Goal: Navigation & Orientation: Find specific page/section

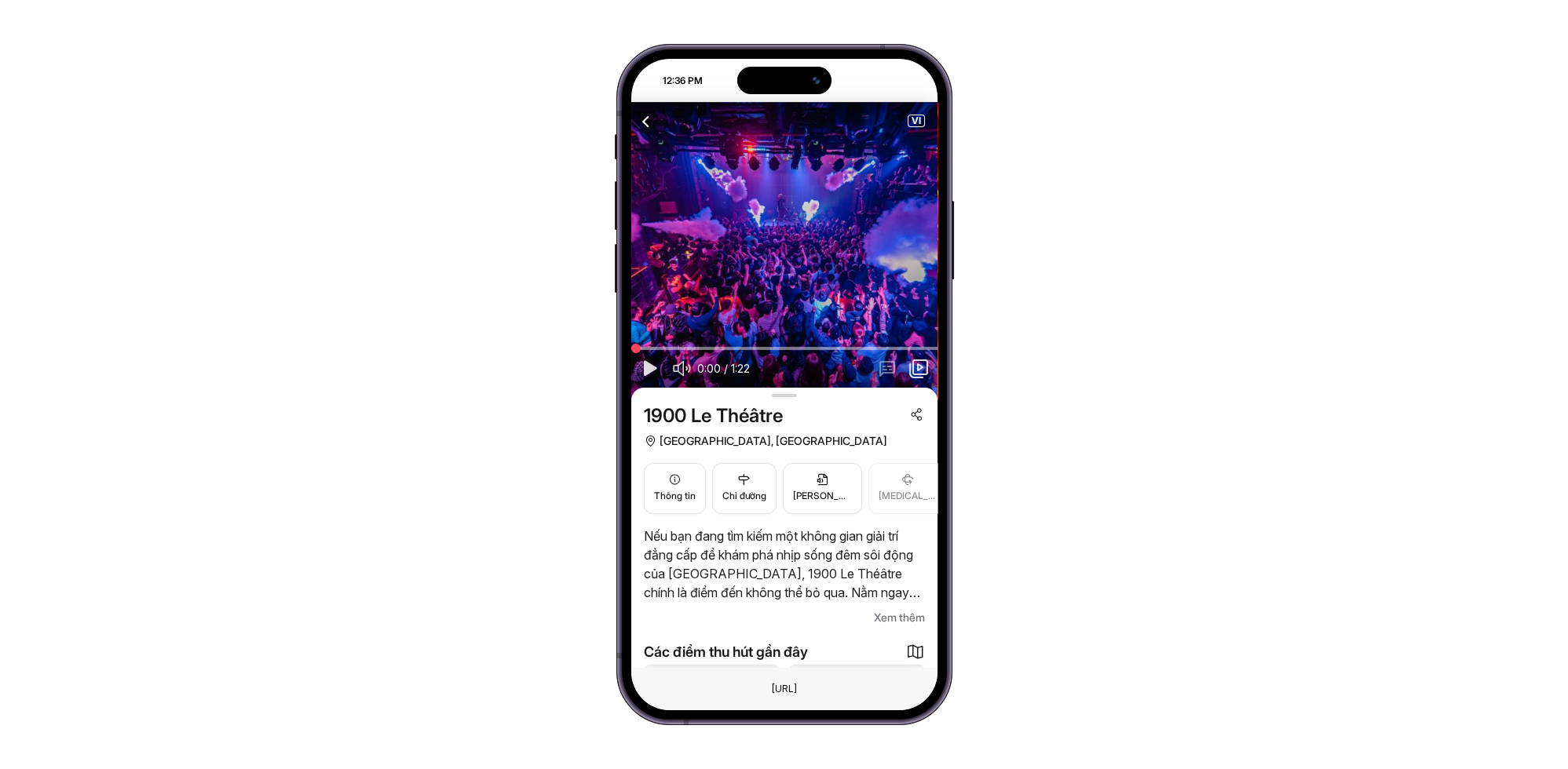
click at [914, 126] on span "VI" at bounding box center [916, 121] width 16 height 11
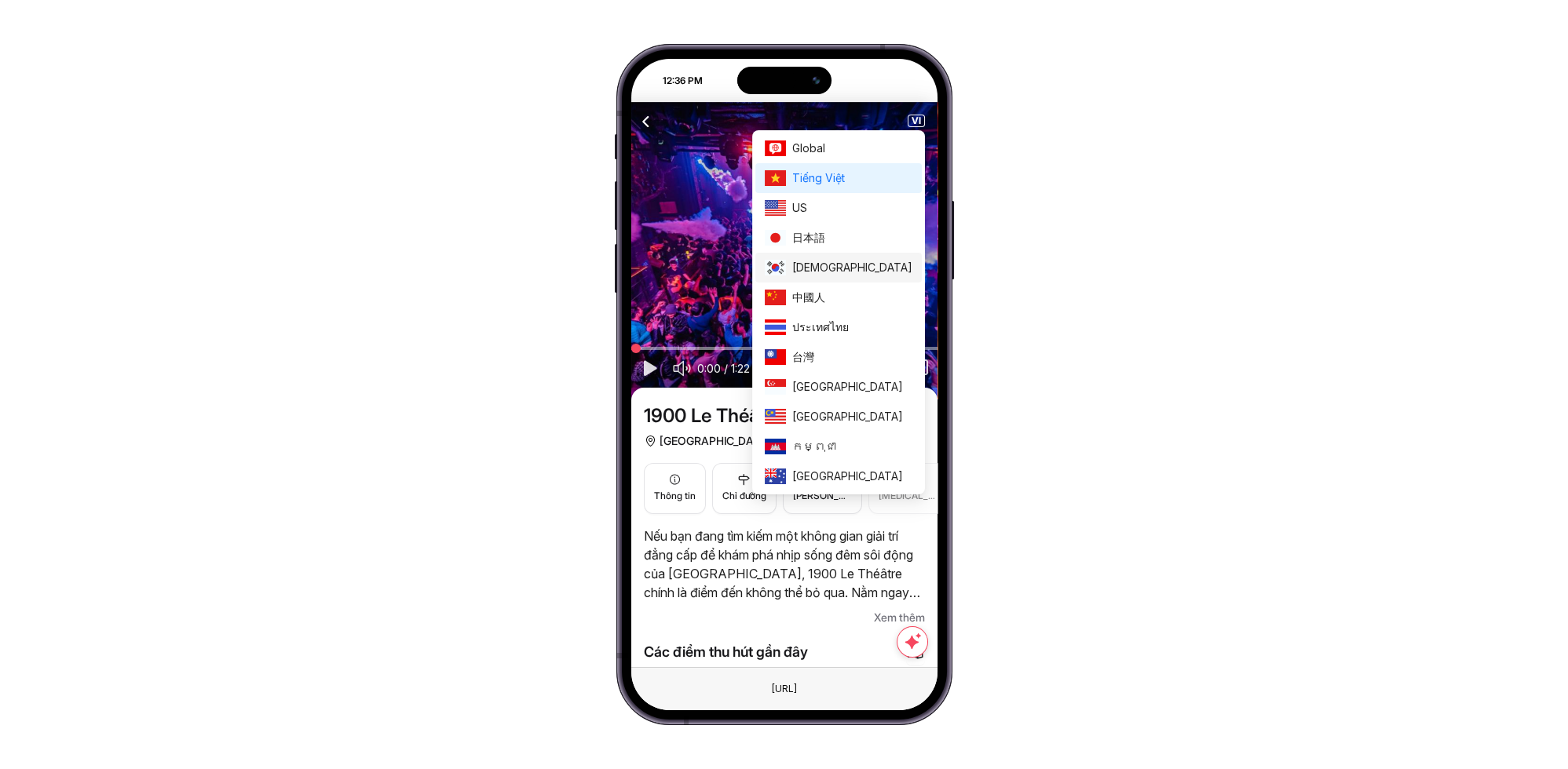
click at [853, 260] on li "한국인" at bounding box center [839, 268] width 166 height 30
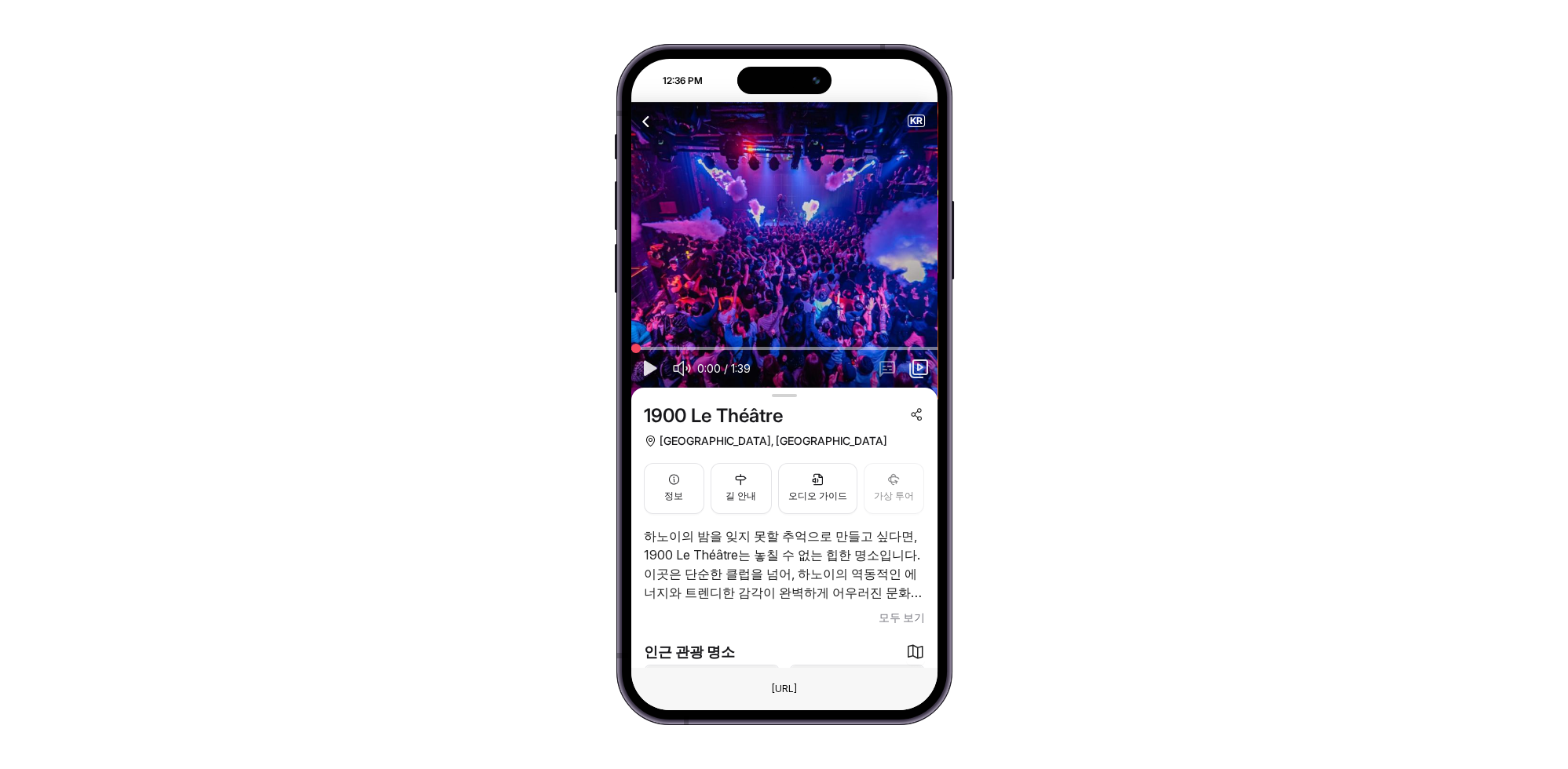
click at [653, 372] on icon "button" at bounding box center [649, 368] width 19 height 20
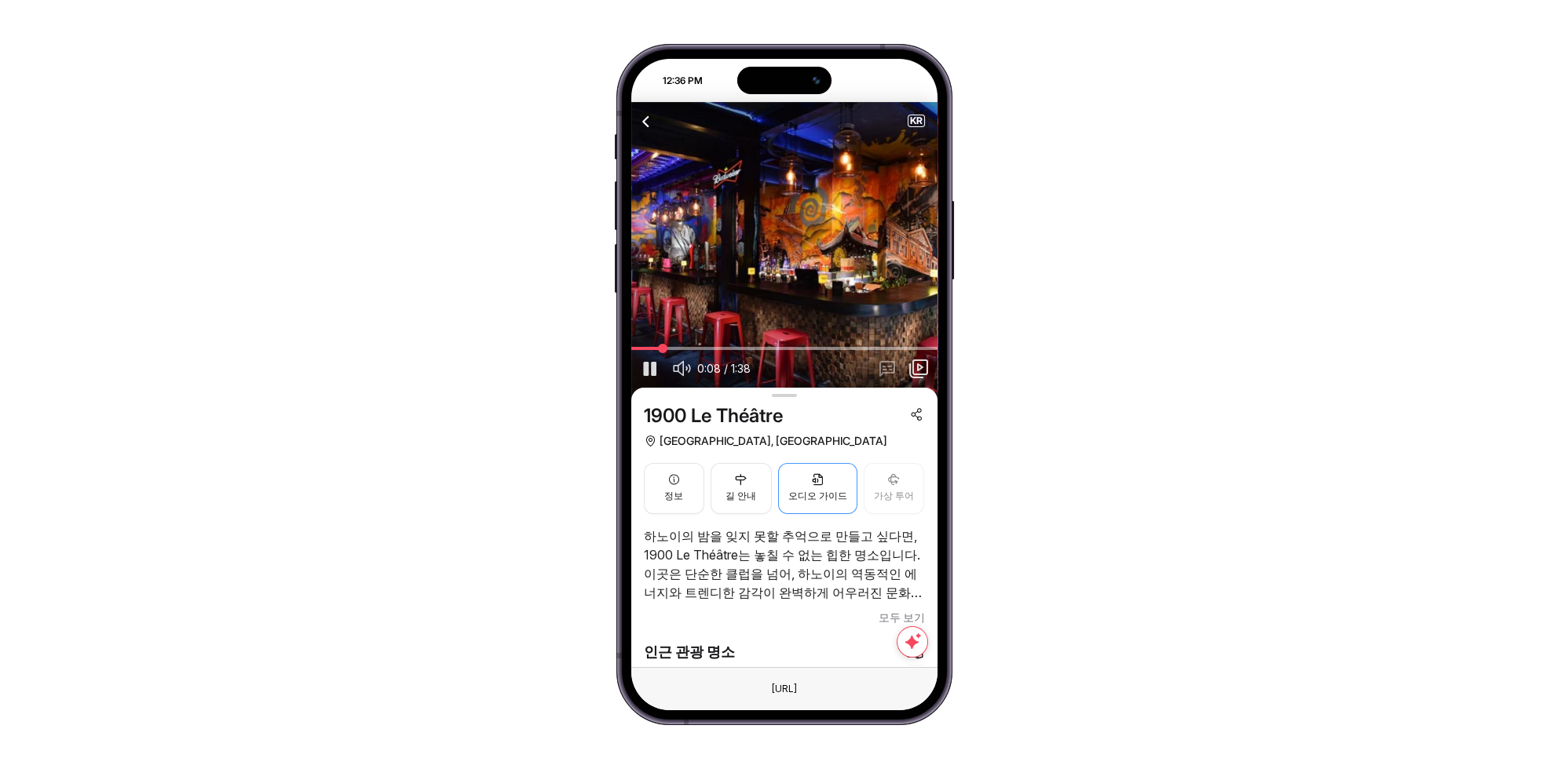
click at [833, 503] on button "오디오 가이드" at bounding box center [817, 489] width 79 height 51
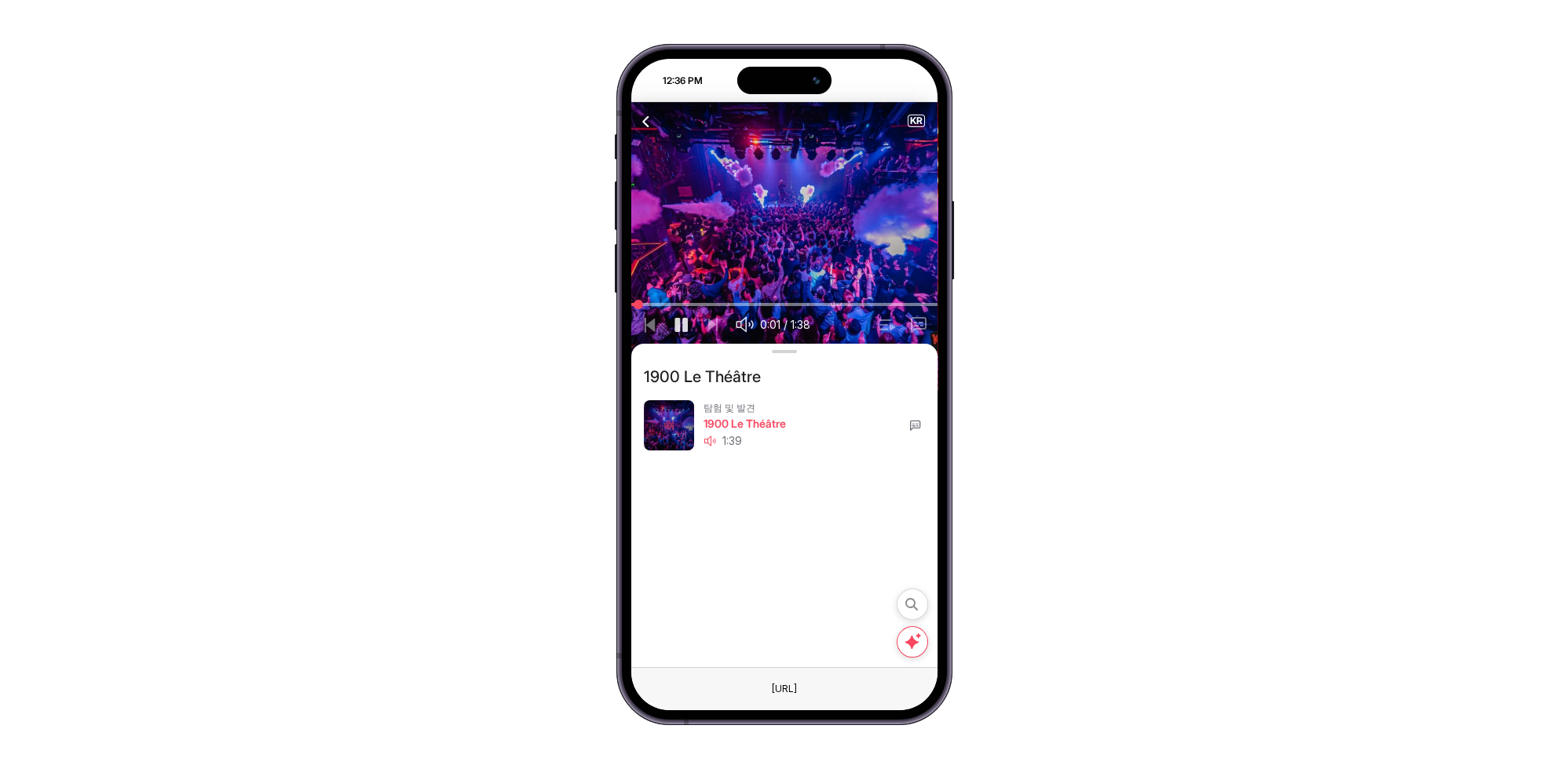
click at [911, 422] on icon at bounding box center [915, 426] width 13 height 13
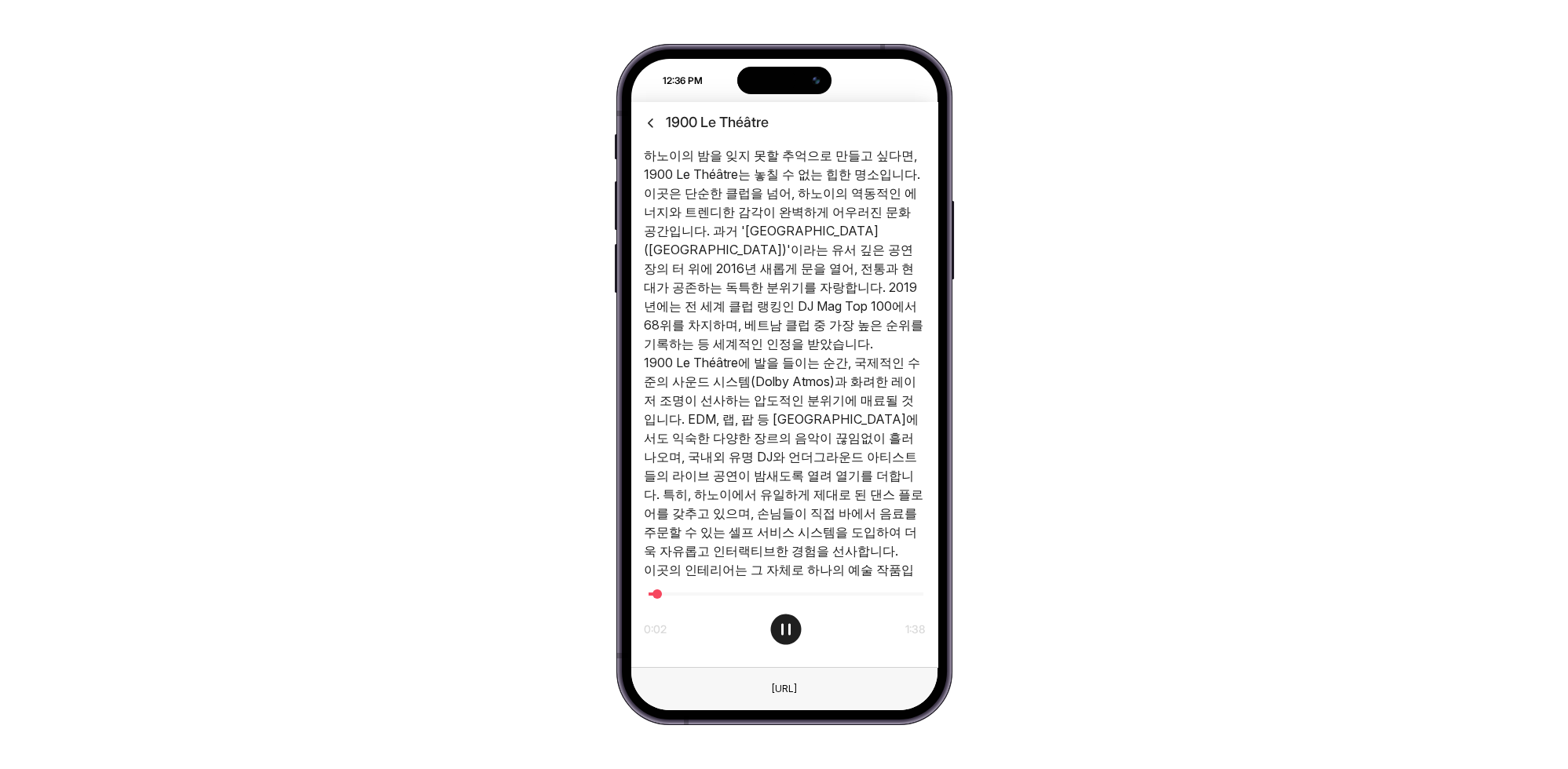
click at [653, 121] on icon at bounding box center [651, 123] width 17 height 16
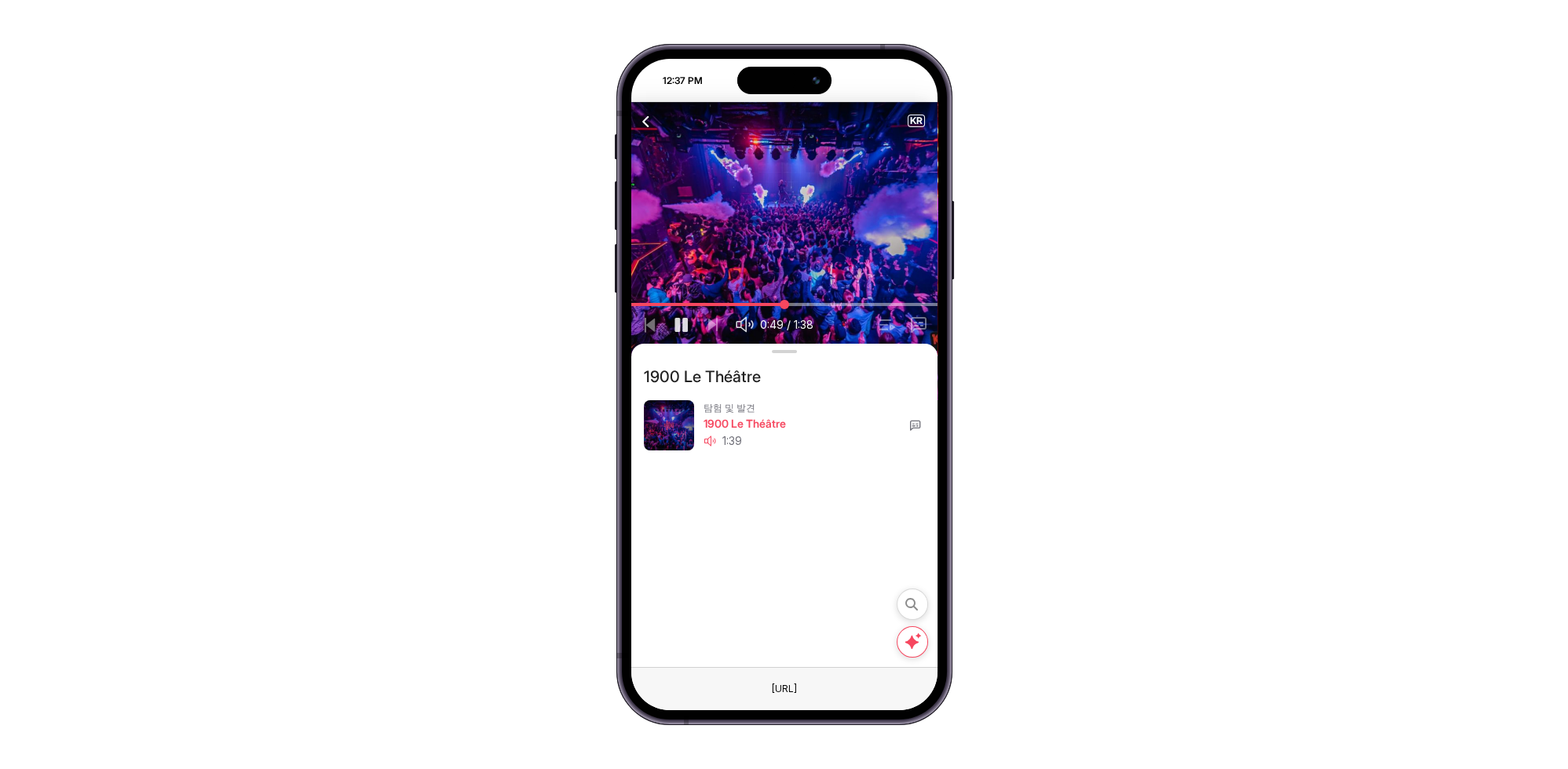
click at [683, 324] on icon "button" at bounding box center [682, 324] width 19 height 20
